Goal: Register for event/course

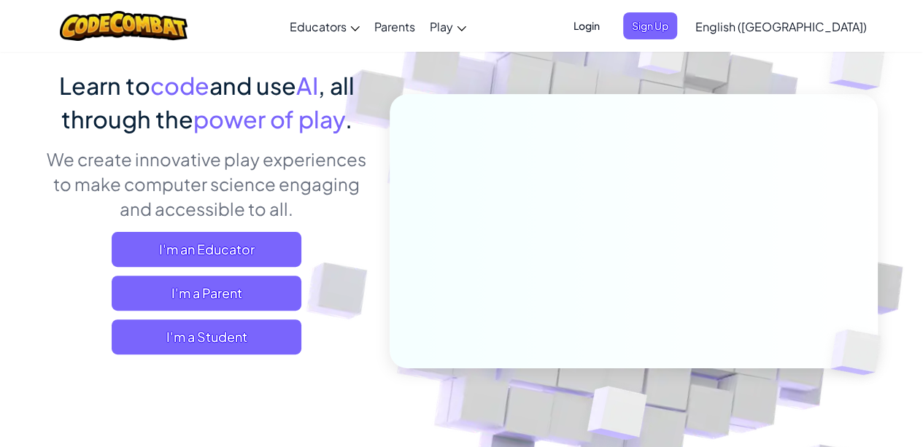
scroll to position [128, 0]
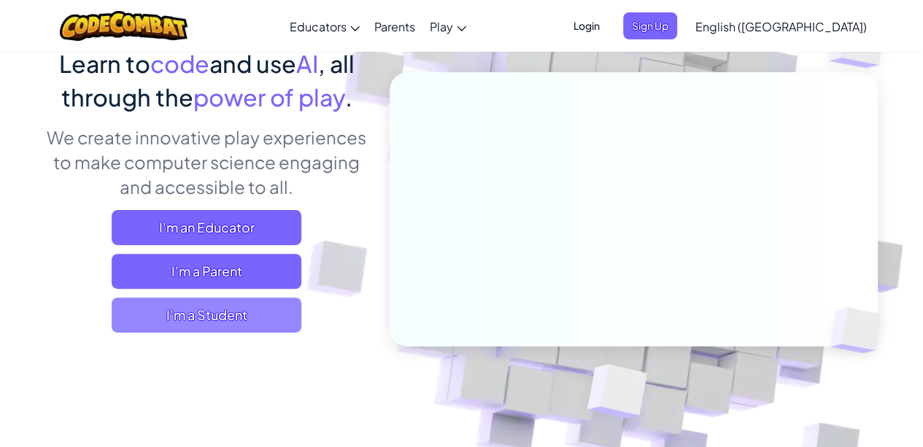
click at [217, 310] on span "I'm a Student" at bounding box center [207, 315] width 190 height 35
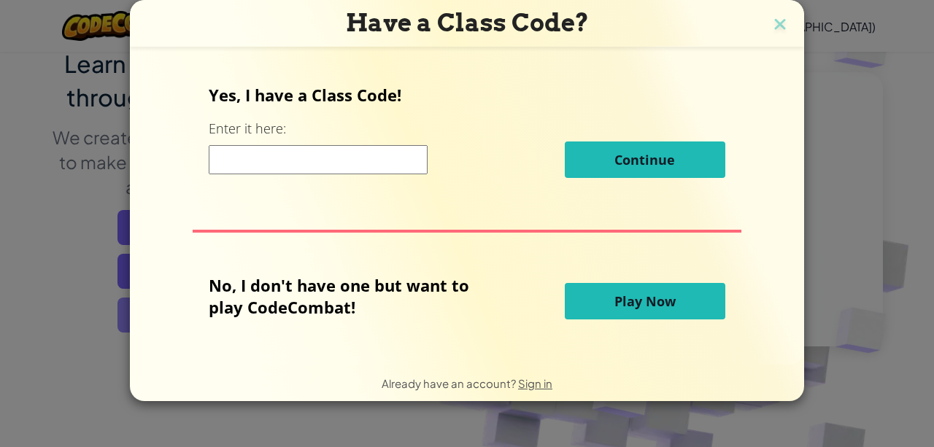
click at [217, 310] on div "Yes, I have a Class Code! Enter it here: Continue No, I don't have one but want…" at bounding box center [466, 206] width 645 height 286
click at [321, 228] on div "Yes, I have a Class Code! Enter it here: Continue No, I don't have one but want…" at bounding box center [466, 206] width 645 height 286
click at [788, 34] on h3 "Have a Class Code?" at bounding box center [467, 23] width 652 height 30
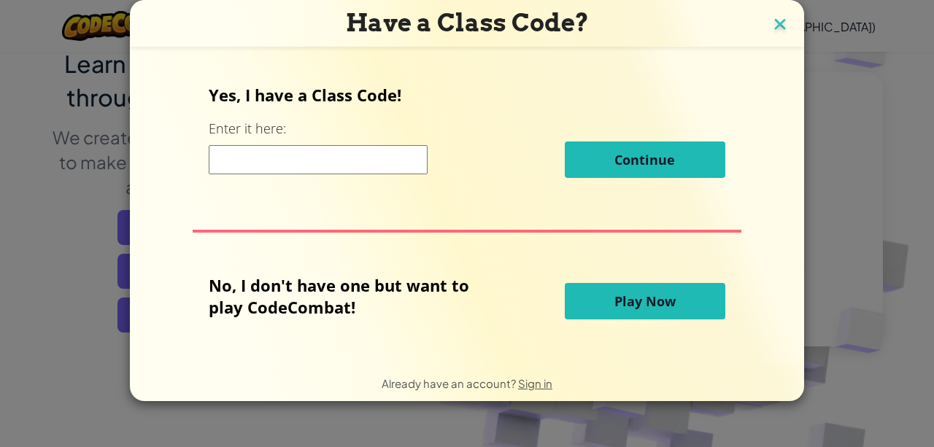
click at [777, 27] on img at bounding box center [780, 26] width 19 height 22
